Goal: Task Accomplishment & Management: Manage account settings

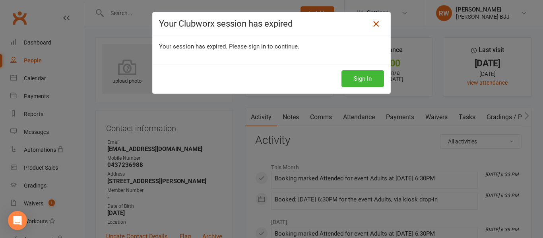
click at [372, 22] on icon at bounding box center [376, 24] width 10 height 10
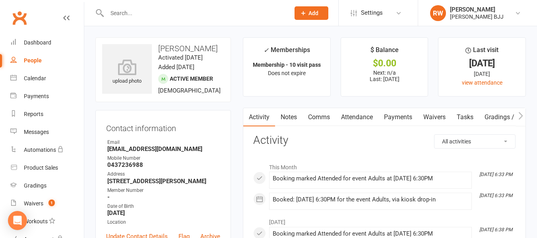
click at [33, 60] on div "People" at bounding box center [33, 60] width 18 height 6
select select "50"
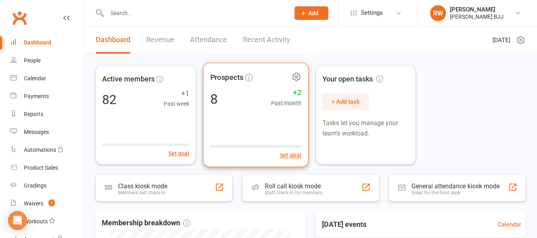
click at [272, 103] on span "Past month" at bounding box center [286, 104] width 31 height 10
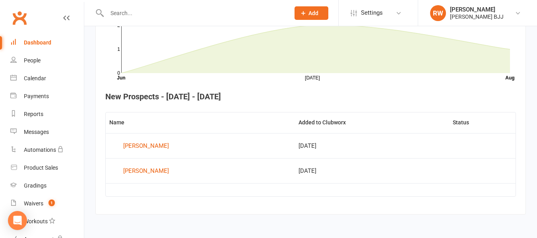
scroll to position [252, 0]
click at [38, 202] on div "Waivers" at bounding box center [33, 203] width 19 height 6
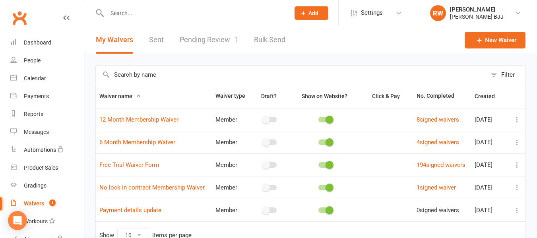
click at [35, 207] on div "Waivers" at bounding box center [34, 203] width 20 height 6
click at [200, 39] on link "Pending Review 1" at bounding box center [209, 39] width 58 height 27
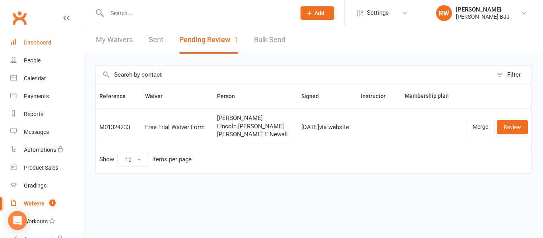
click at [53, 45] on link "Dashboard" at bounding box center [47, 43] width 74 height 18
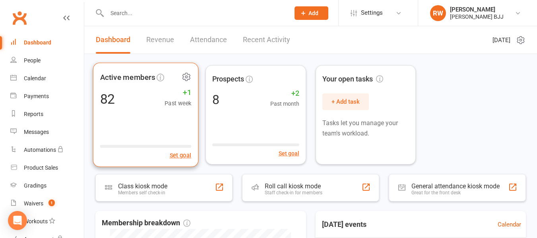
click at [134, 115] on div "Active members 82 +1 Past week Set goal" at bounding box center [145, 115] width 105 height 105
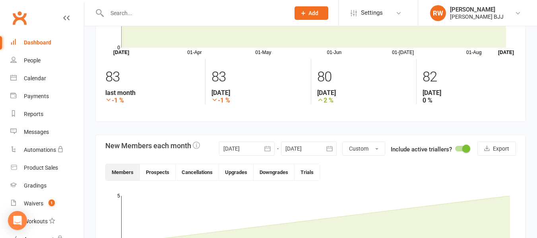
scroll to position [54, 0]
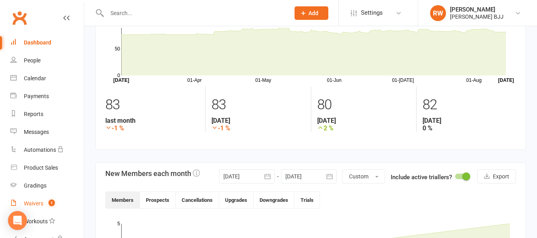
click at [31, 202] on div "Waivers" at bounding box center [33, 203] width 19 height 6
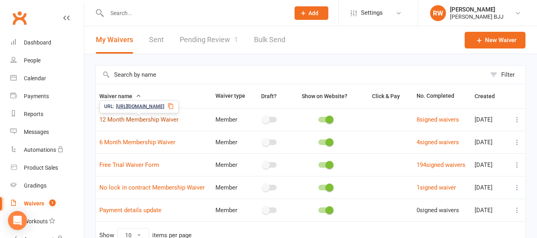
scroll to position [40, 0]
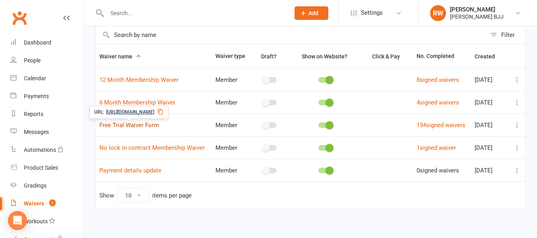
click at [140, 126] on link "Free Trial Waiver Form" at bounding box center [129, 125] width 60 height 7
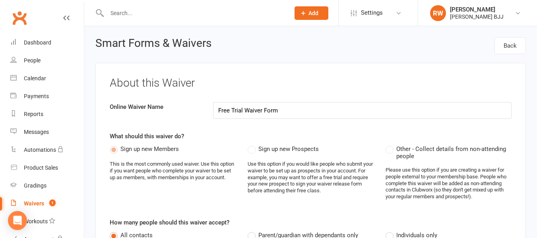
select select "applies_to_all_signees"
select select "copy_answers_for_all_signees"
select select "select"
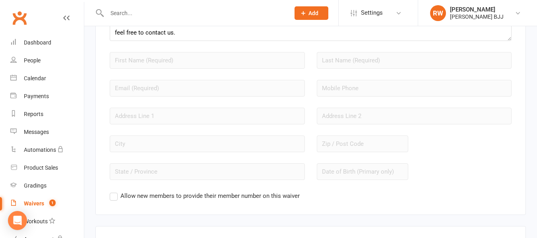
scroll to position [636, 0]
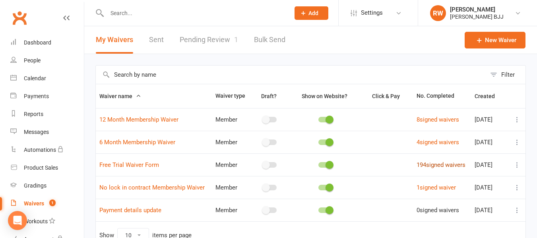
click at [440, 165] on link "194 signed waivers" at bounding box center [441, 164] width 49 height 7
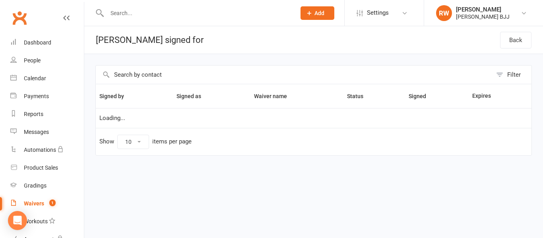
select select "50"
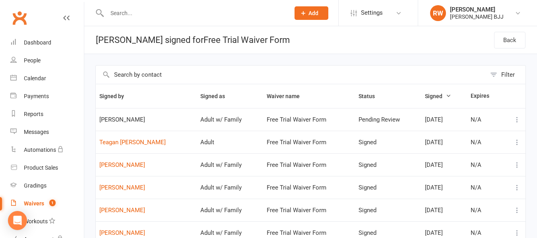
click at [146, 14] on input "text" at bounding box center [195, 13] width 180 height 11
type input "f"
click at [143, 10] on input "text" at bounding box center [195, 13] width 180 height 11
